Goal: Check status: Check status

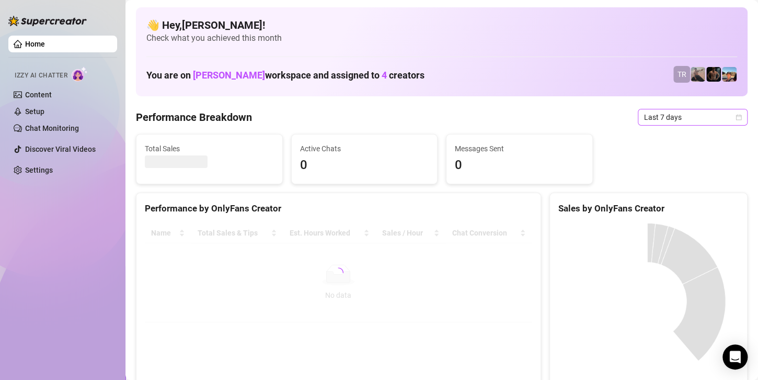
click at [671, 117] on span "Last 7 days" at bounding box center [692, 117] width 97 height 16
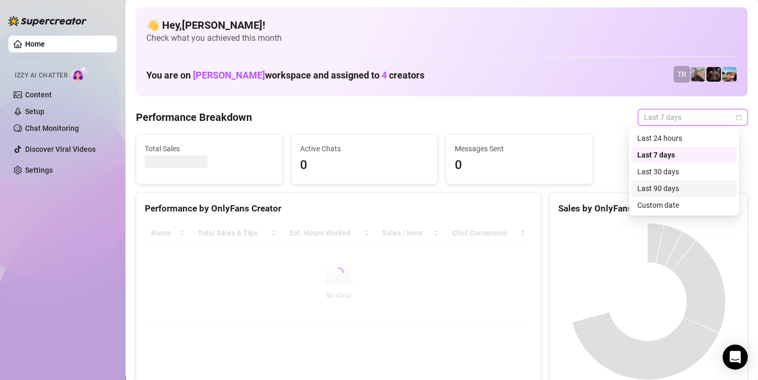
click at [652, 205] on div "Custom date" at bounding box center [683, 205] width 93 height 12
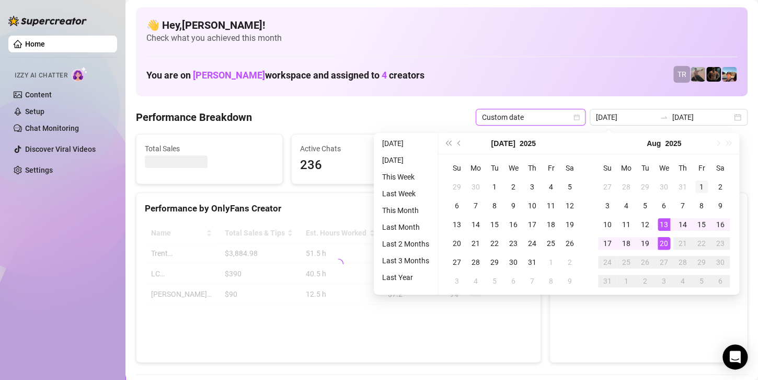
click at [698, 184] on div "1" at bounding box center [701, 186] width 13 height 13
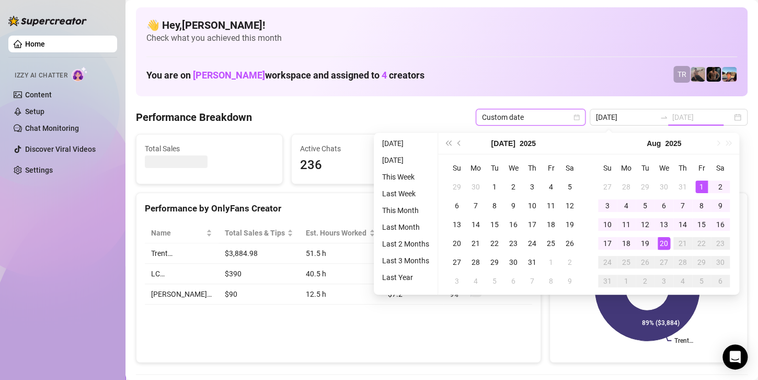
click at [664, 246] on div "20" at bounding box center [664, 243] width 13 height 13
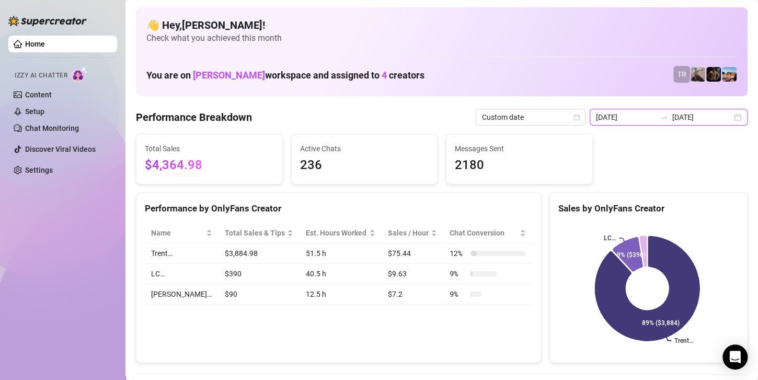
click at [650, 118] on input "[DATE]" at bounding box center [626, 117] width 60 height 12
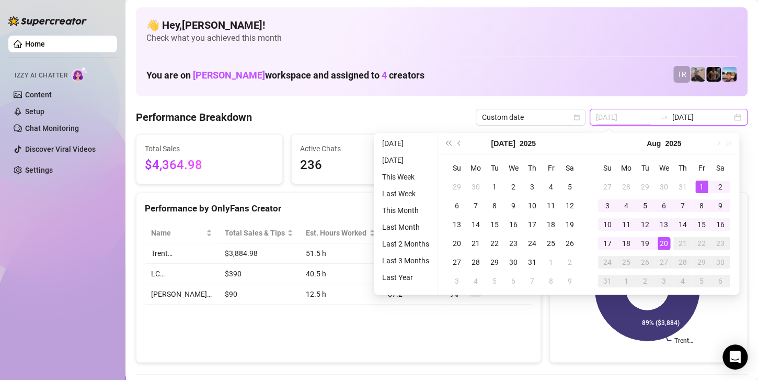
type input "[DATE]"
click at [696, 182] on div "1" at bounding box center [701, 186] width 13 height 13
type input "[DATE]"
click at [663, 242] on div "20" at bounding box center [664, 243] width 13 height 13
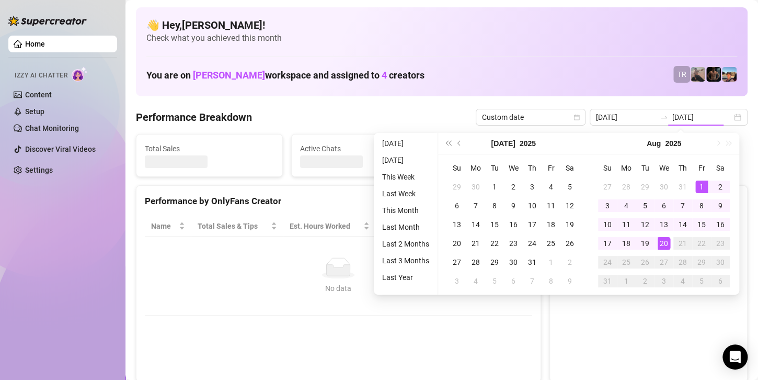
type input "[DATE]"
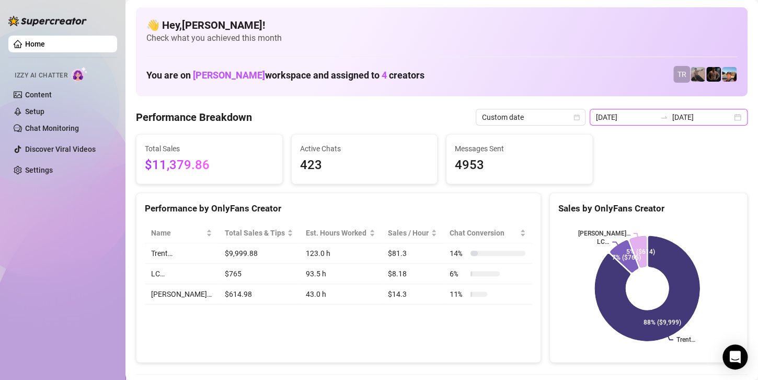
click at [695, 116] on input "[DATE]" at bounding box center [702, 117] width 60 height 12
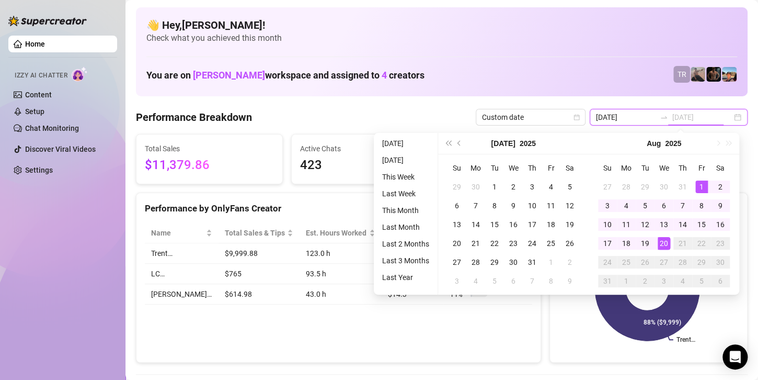
type input "[DATE]"
click at [663, 243] on div "20" at bounding box center [664, 243] width 13 height 13
click at [663, 243] on icon at bounding box center [647, 288] width 105 height 105
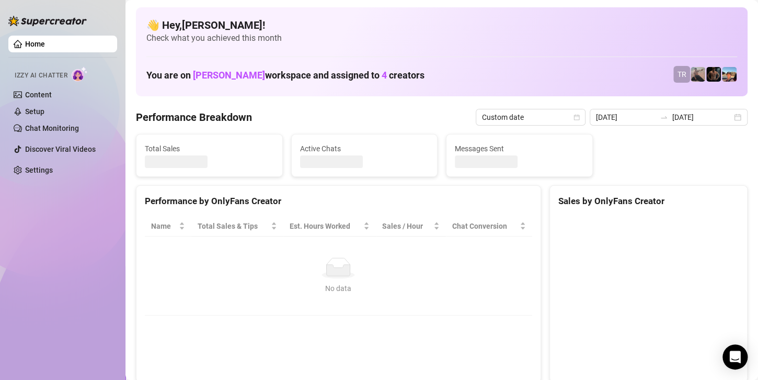
type input "[DATE]"
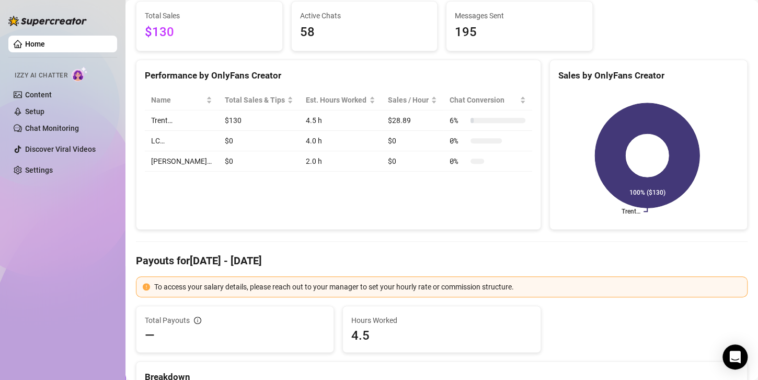
scroll to position [52, 0]
